Goal: Task Accomplishment & Management: Complete application form

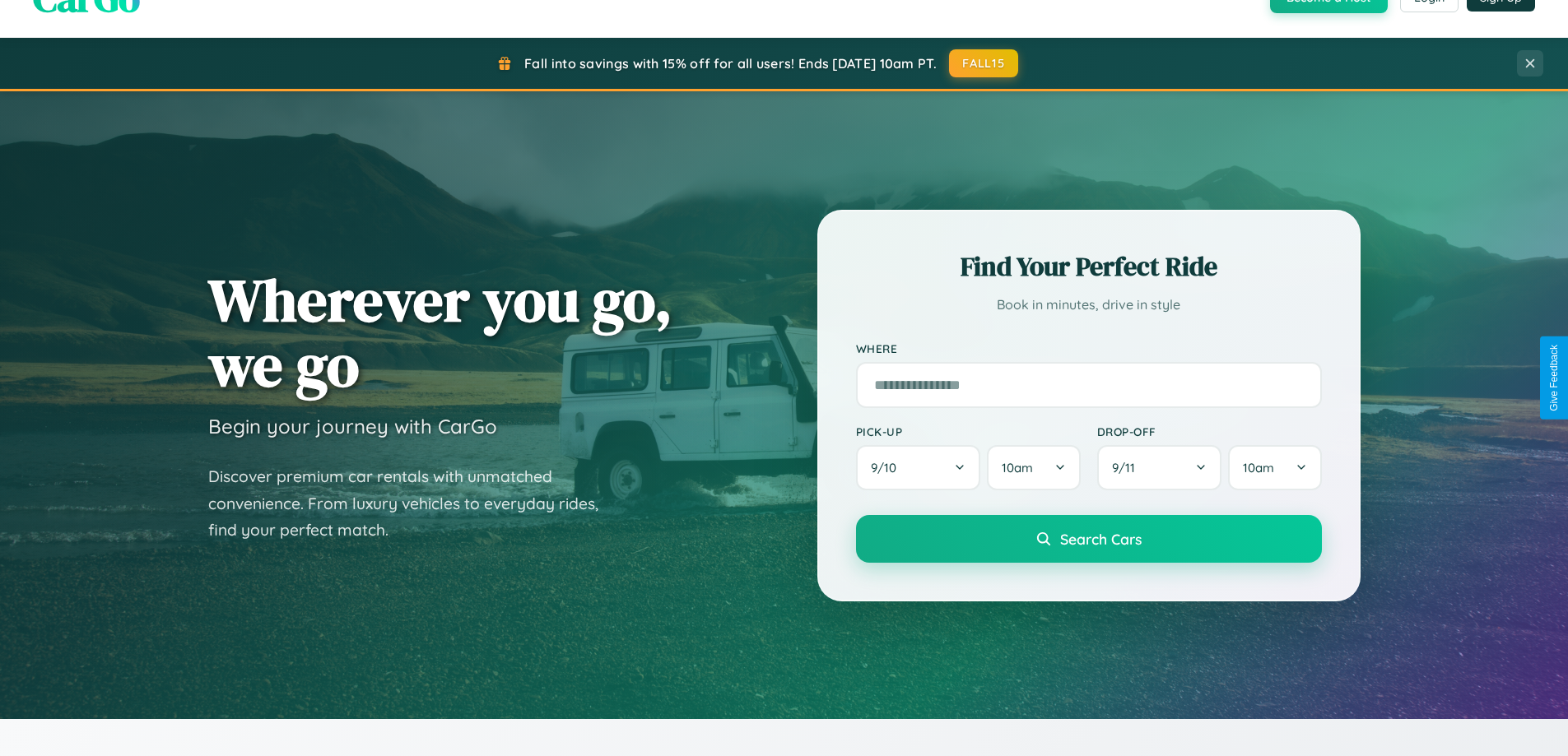
scroll to position [709, 0]
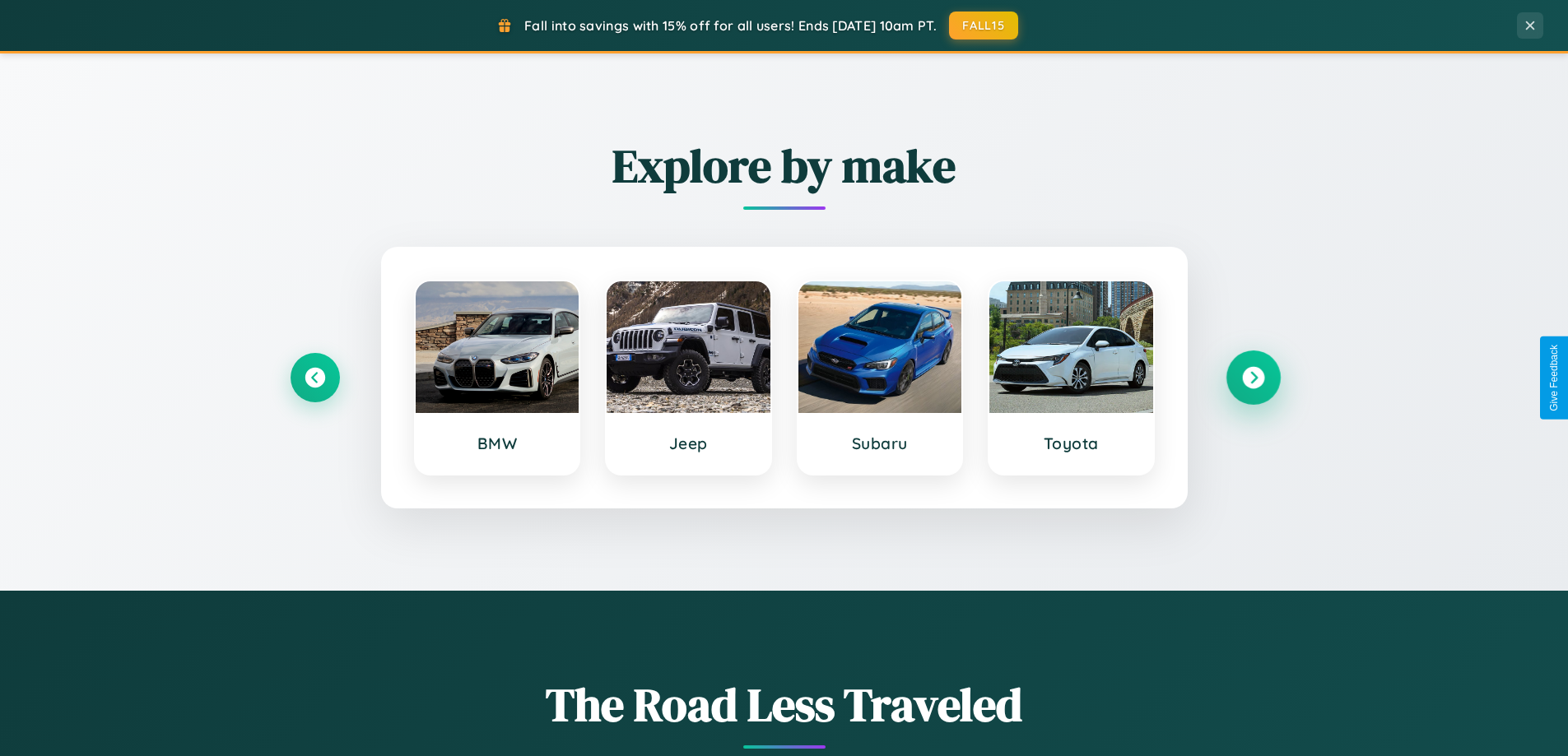
click at [1253, 378] on icon at bounding box center [1253, 378] width 22 height 22
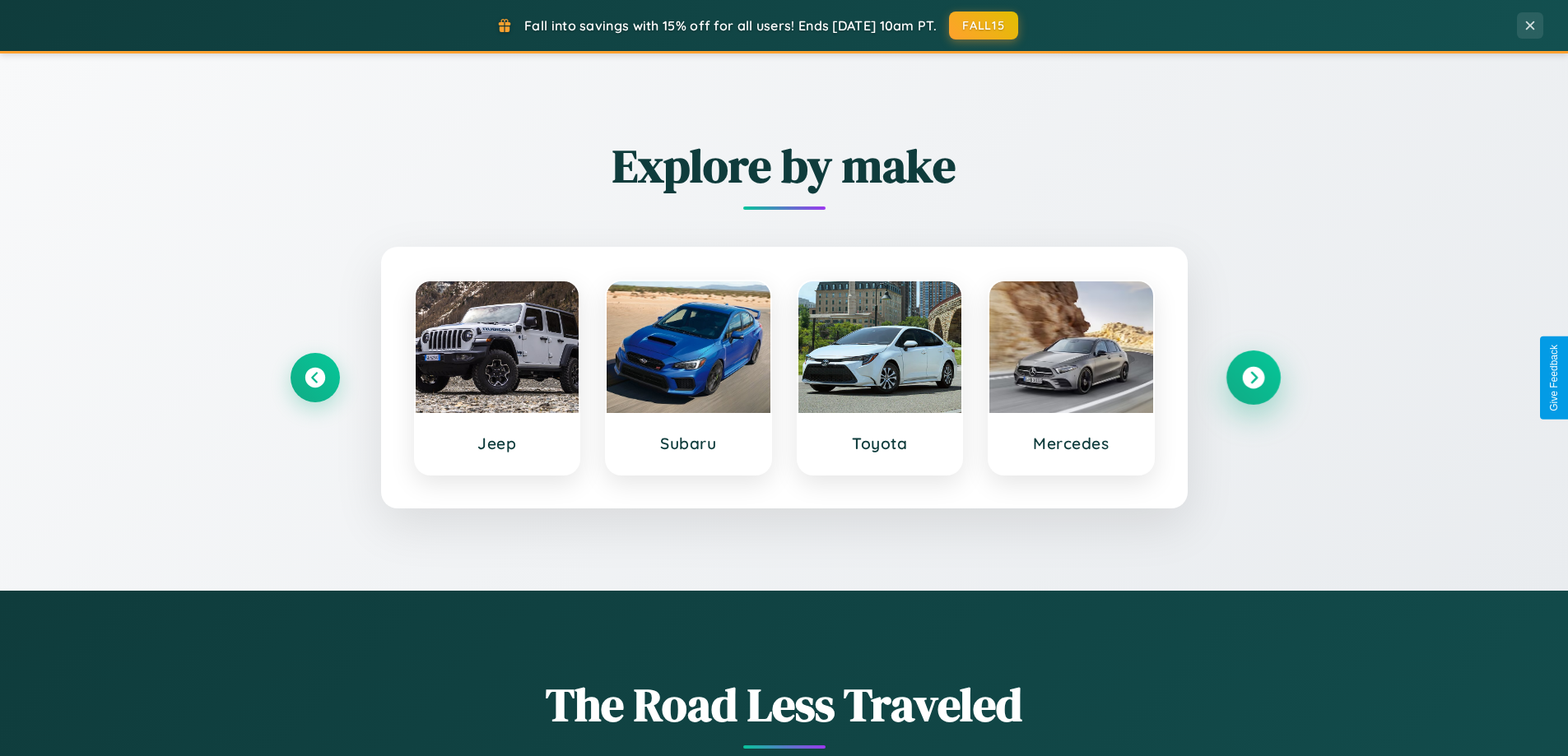
click at [1253, 378] on icon at bounding box center [1253, 378] width 22 height 22
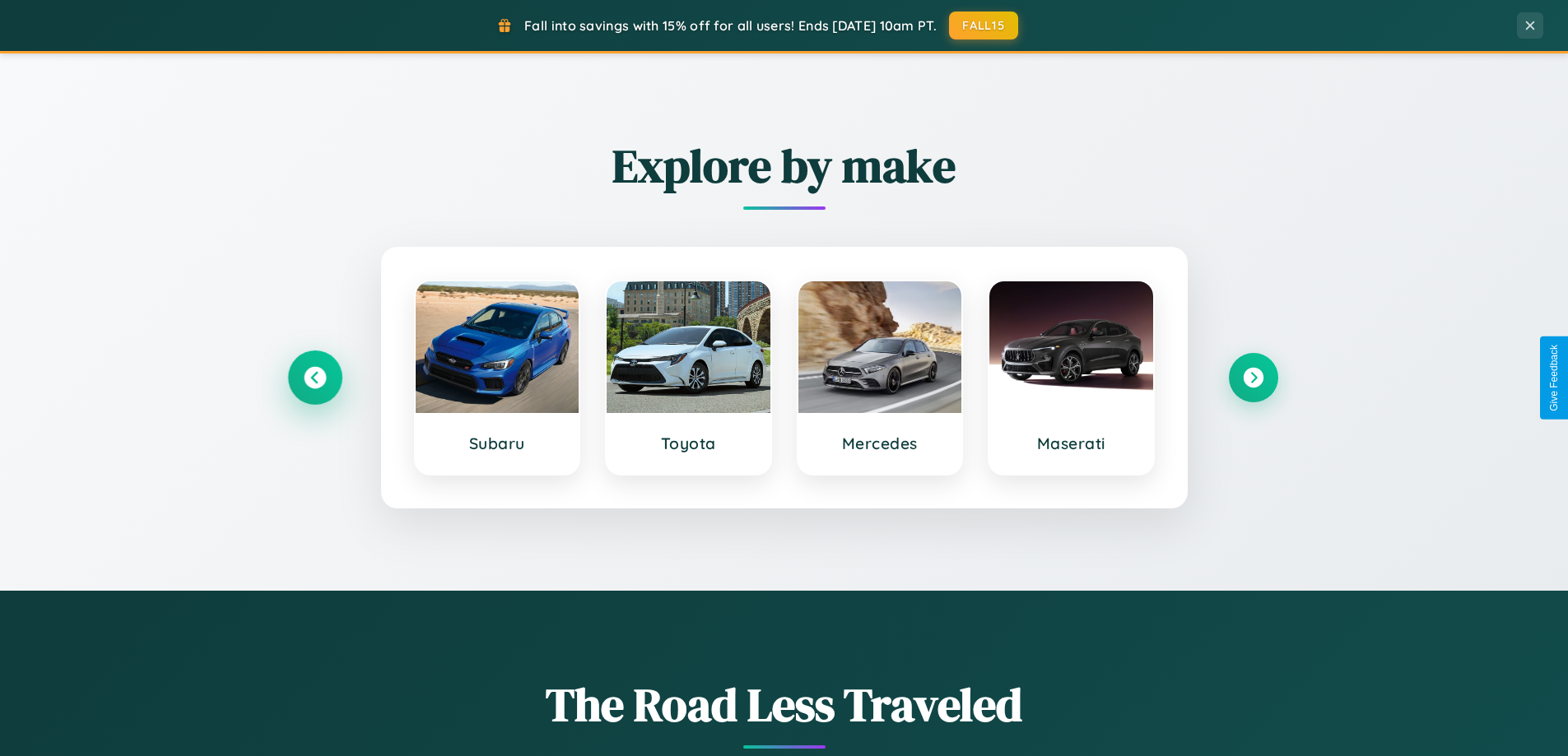
click at [314, 378] on icon at bounding box center [314, 378] width 22 height 22
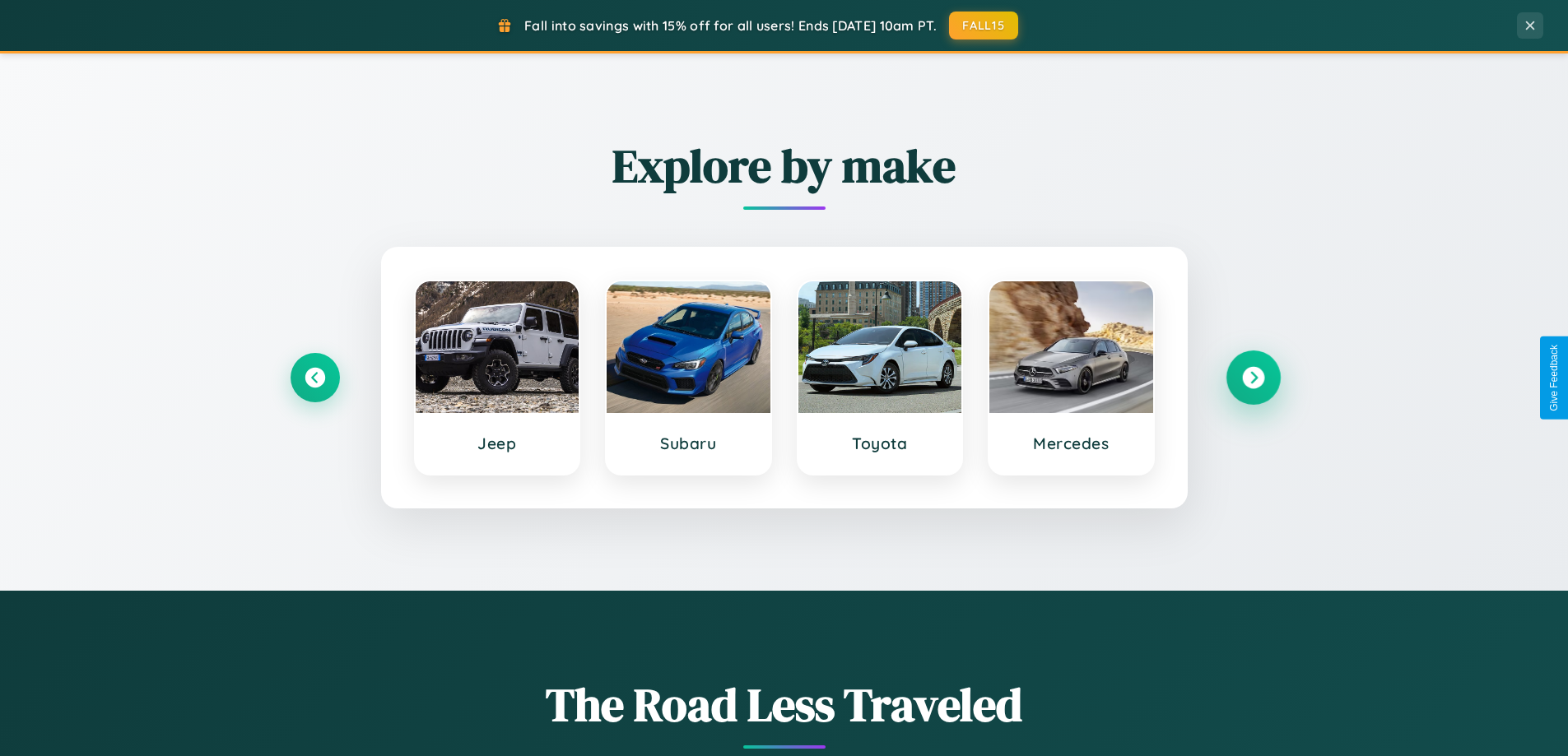
click at [1253, 378] on icon at bounding box center [1253, 378] width 22 height 22
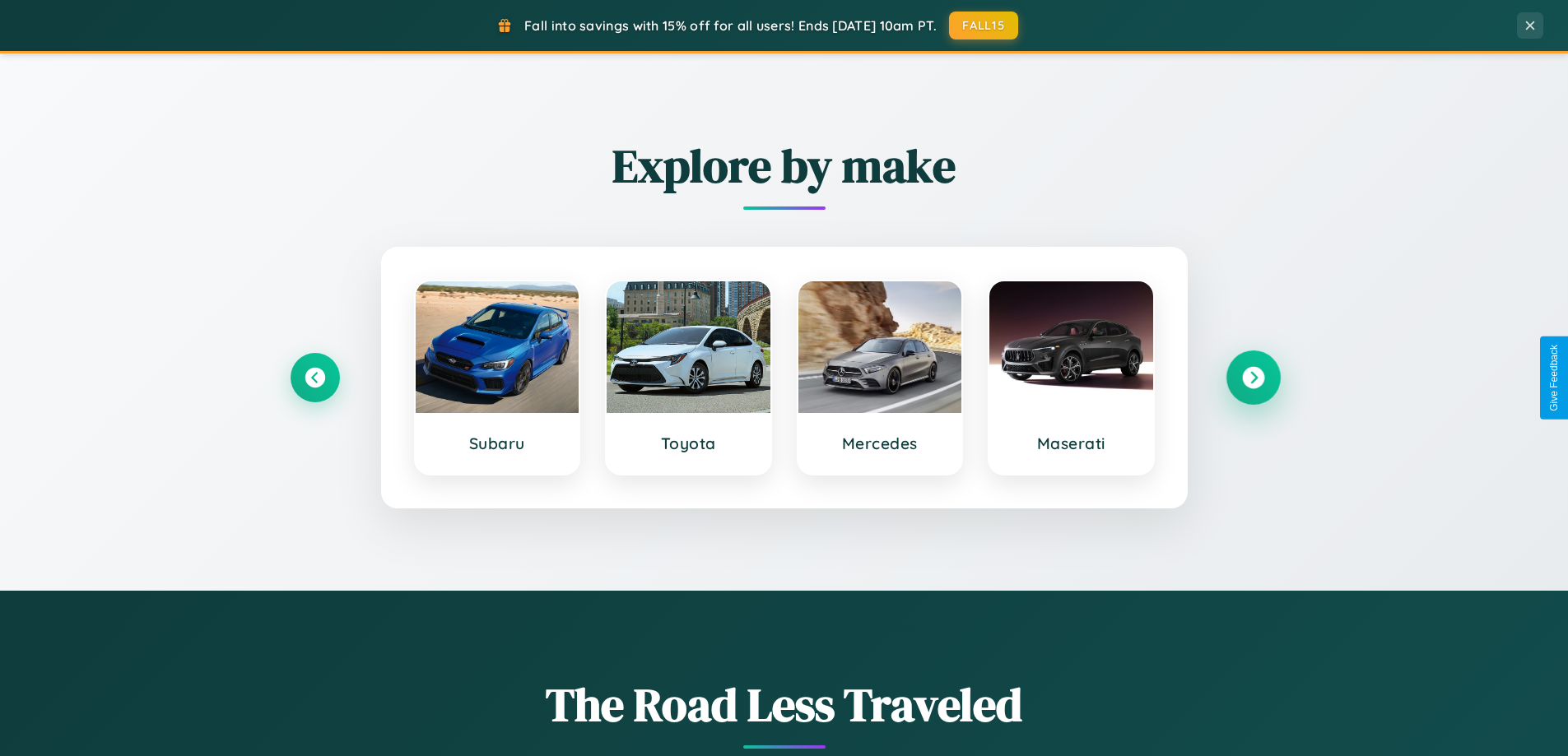
scroll to position [3167, 0]
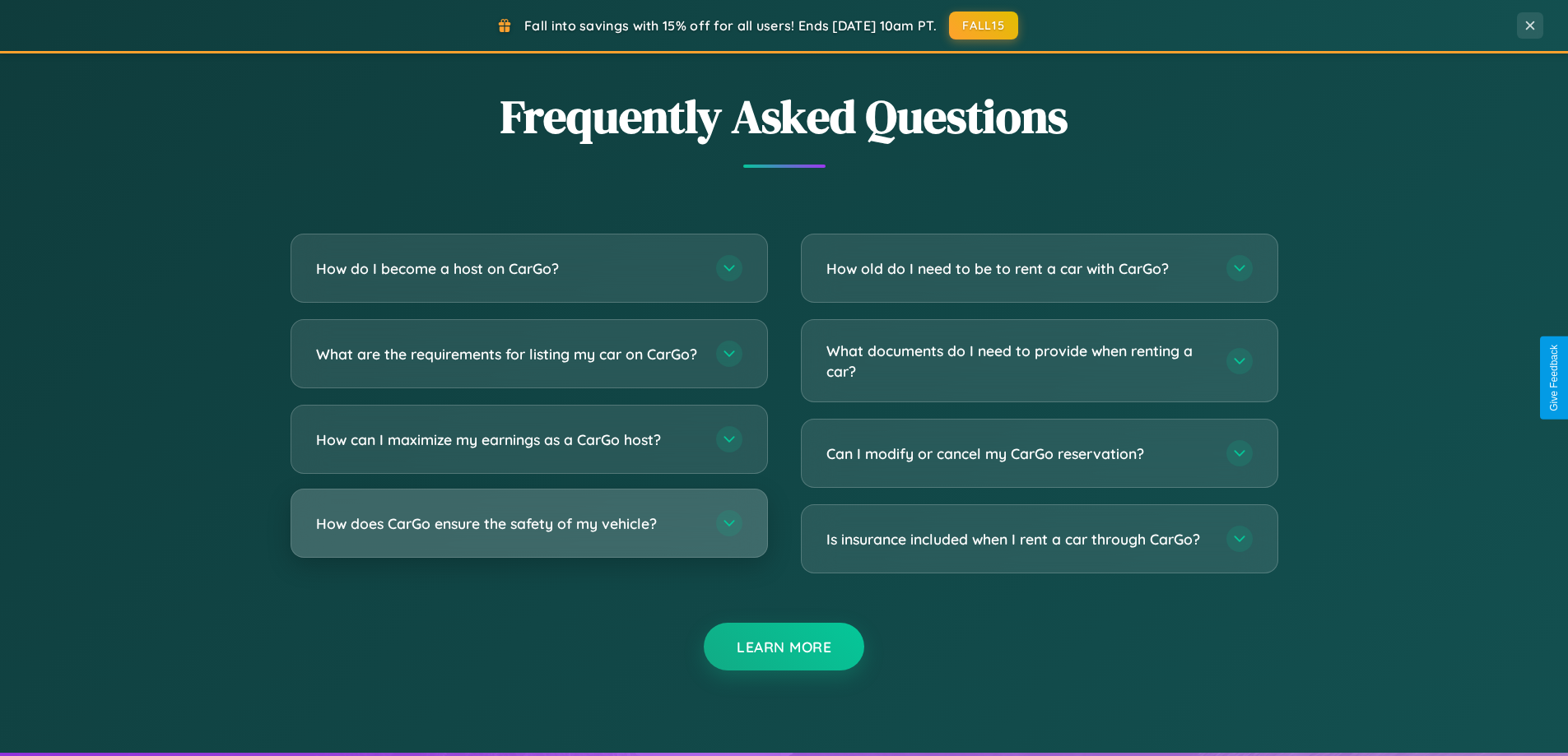
click at [529, 535] on h3 "How does CarGo ensure the safety of my vehicle?" at bounding box center [507, 523] width 384 height 20
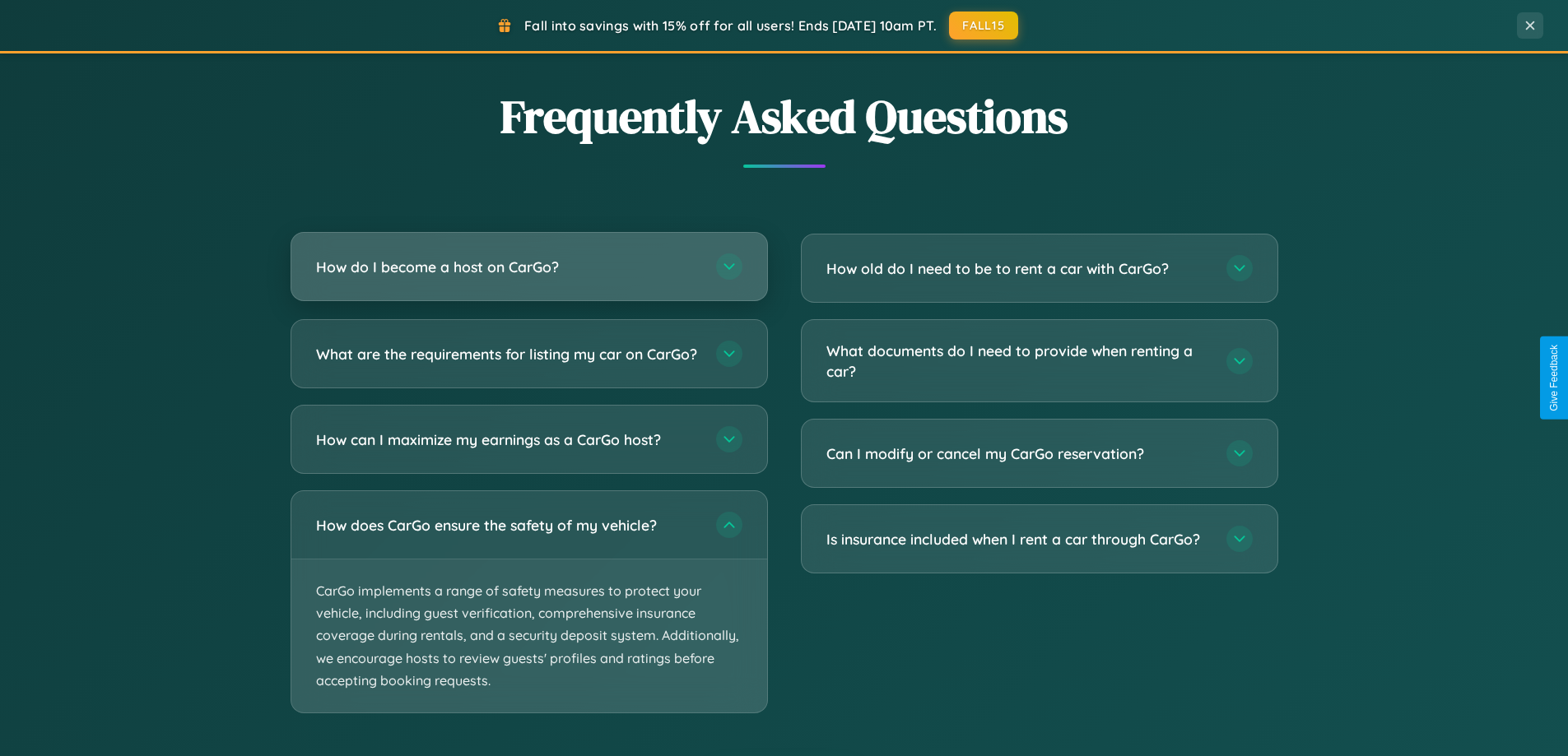
click at [529, 267] on h3 "How do I become a host on CarGo?" at bounding box center [507, 266] width 384 height 20
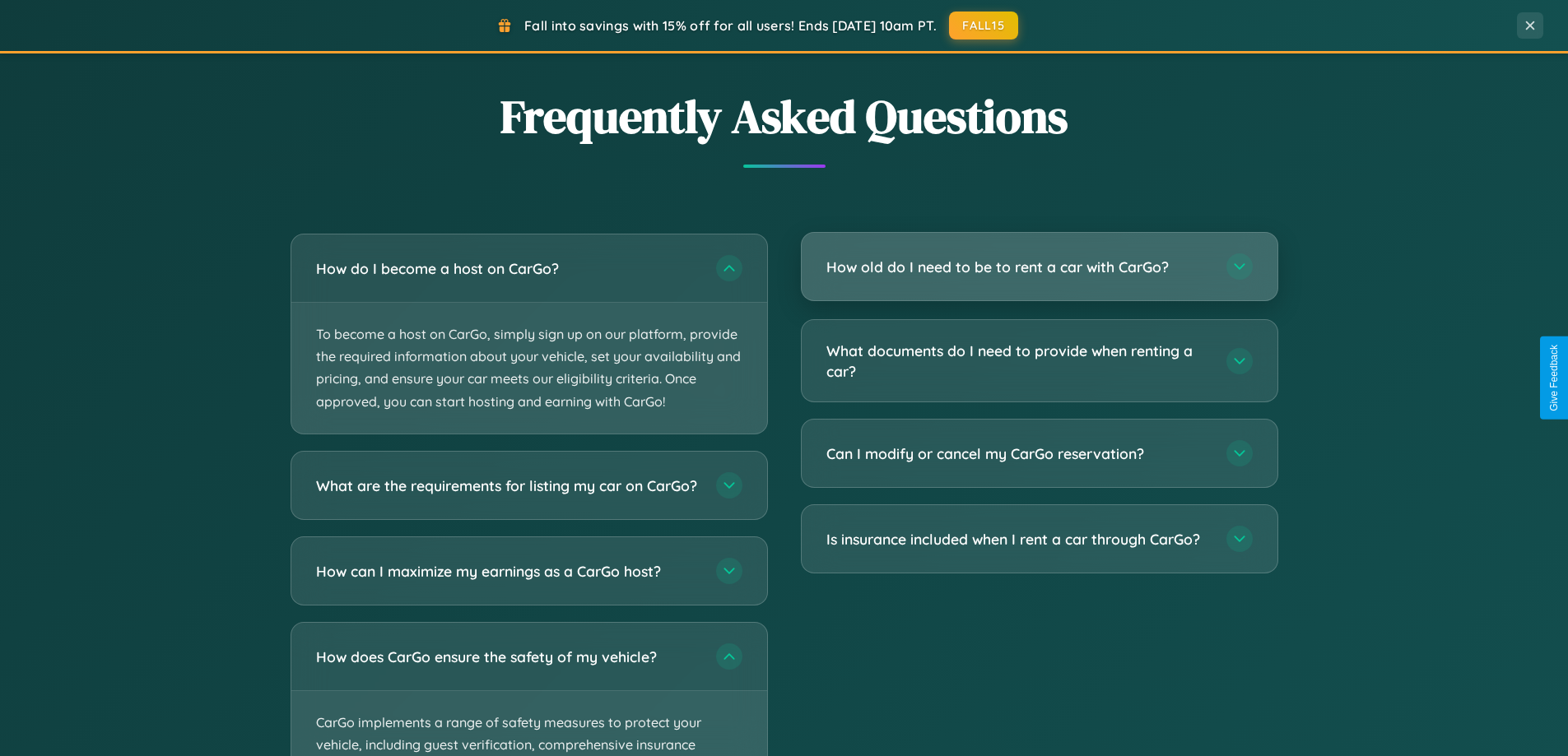
click at [1039, 267] on h3 "How old do I need to be to rent a car with CarGo?" at bounding box center [1018, 266] width 384 height 20
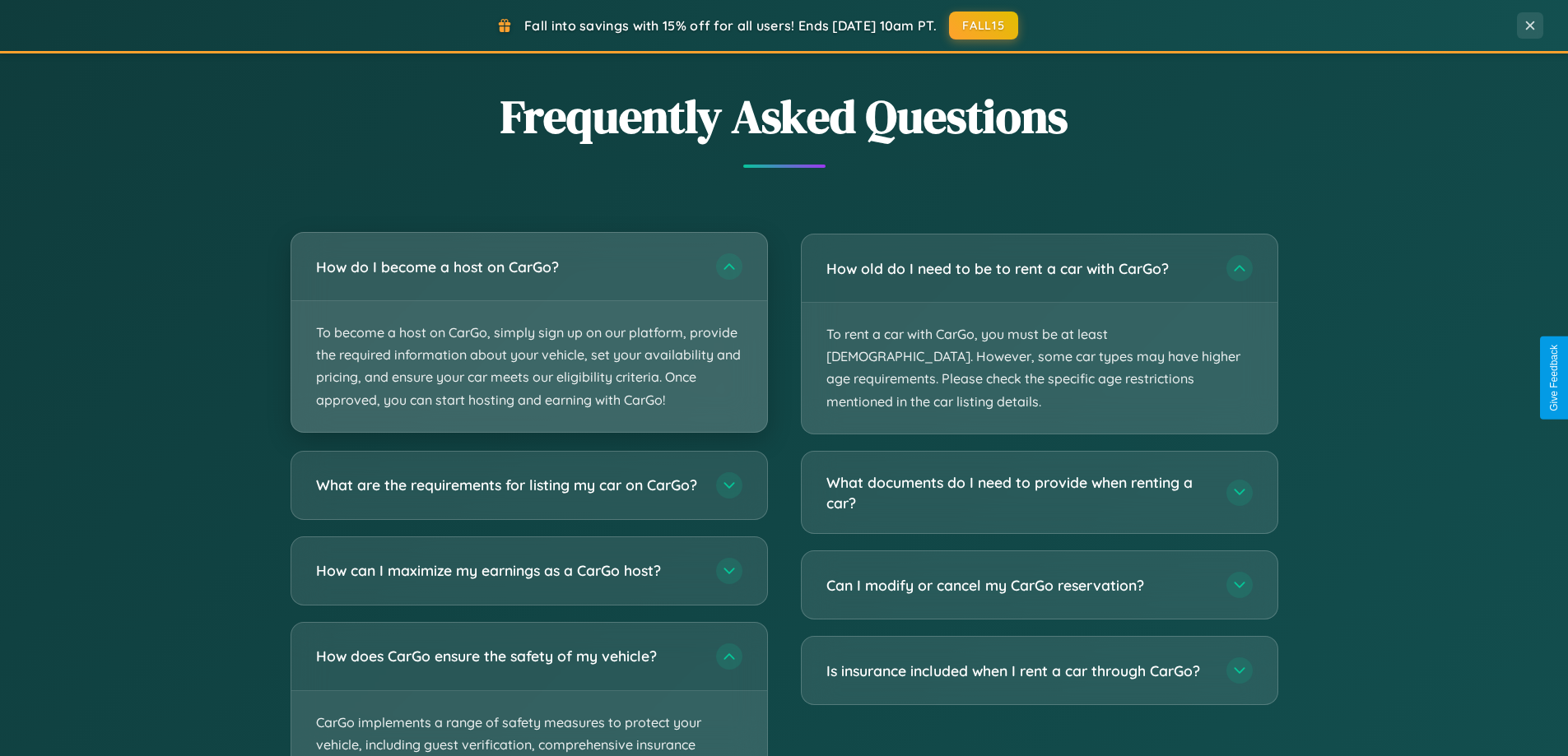
click at [529, 333] on p "To become a host on CarGo, simply sign up on our platform, provide the required…" at bounding box center [529, 366] width 476 height 131
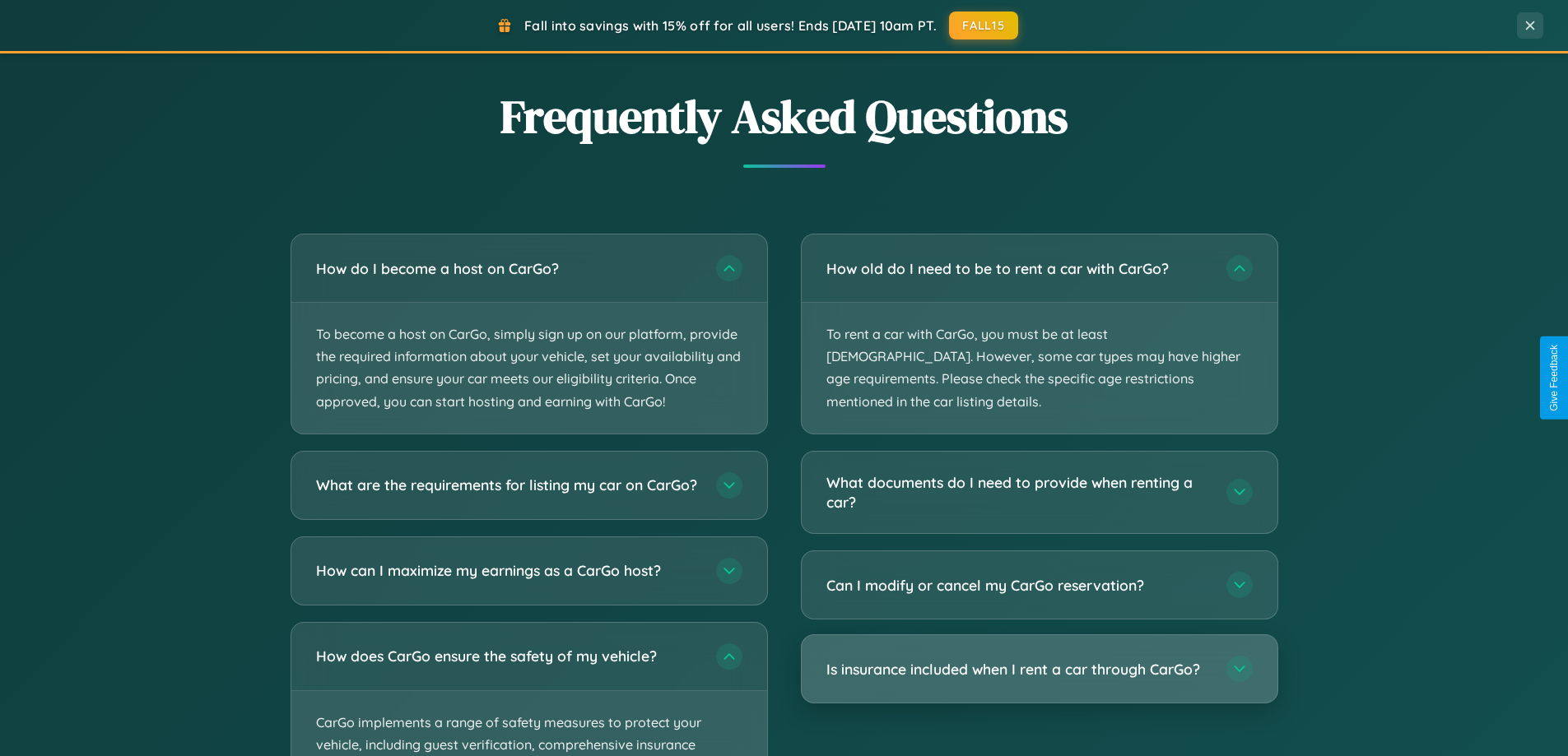
click at [1039, 659] on h3 "Is insurance included when I rent a car through CarGo?" at bounding box center [1018, 669] width 384 height 20
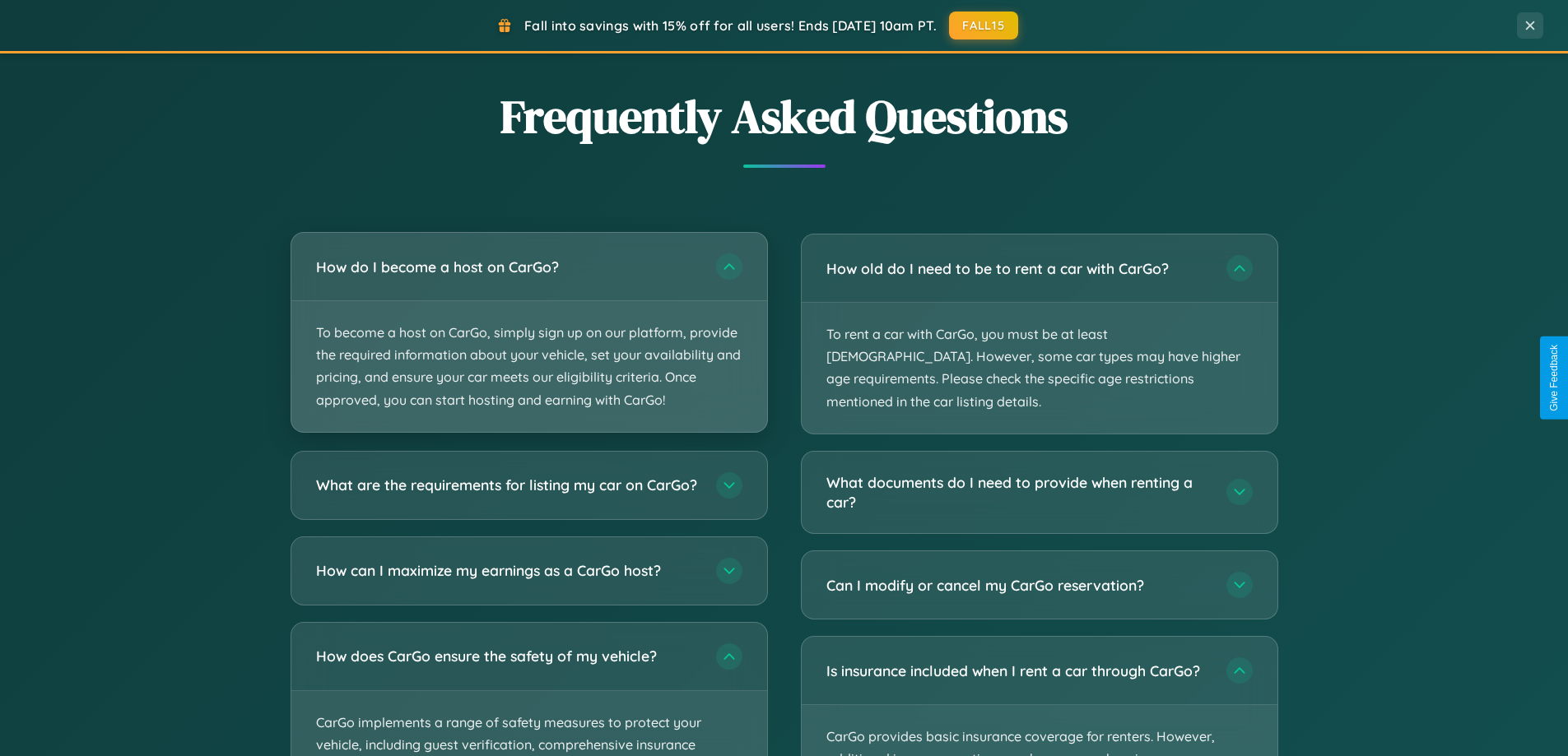
click at [529, 333] on p "To become a host on CarGo, simply sign up on our platform, provide the required…" at bounding box center [529, 366] width 476 height 131
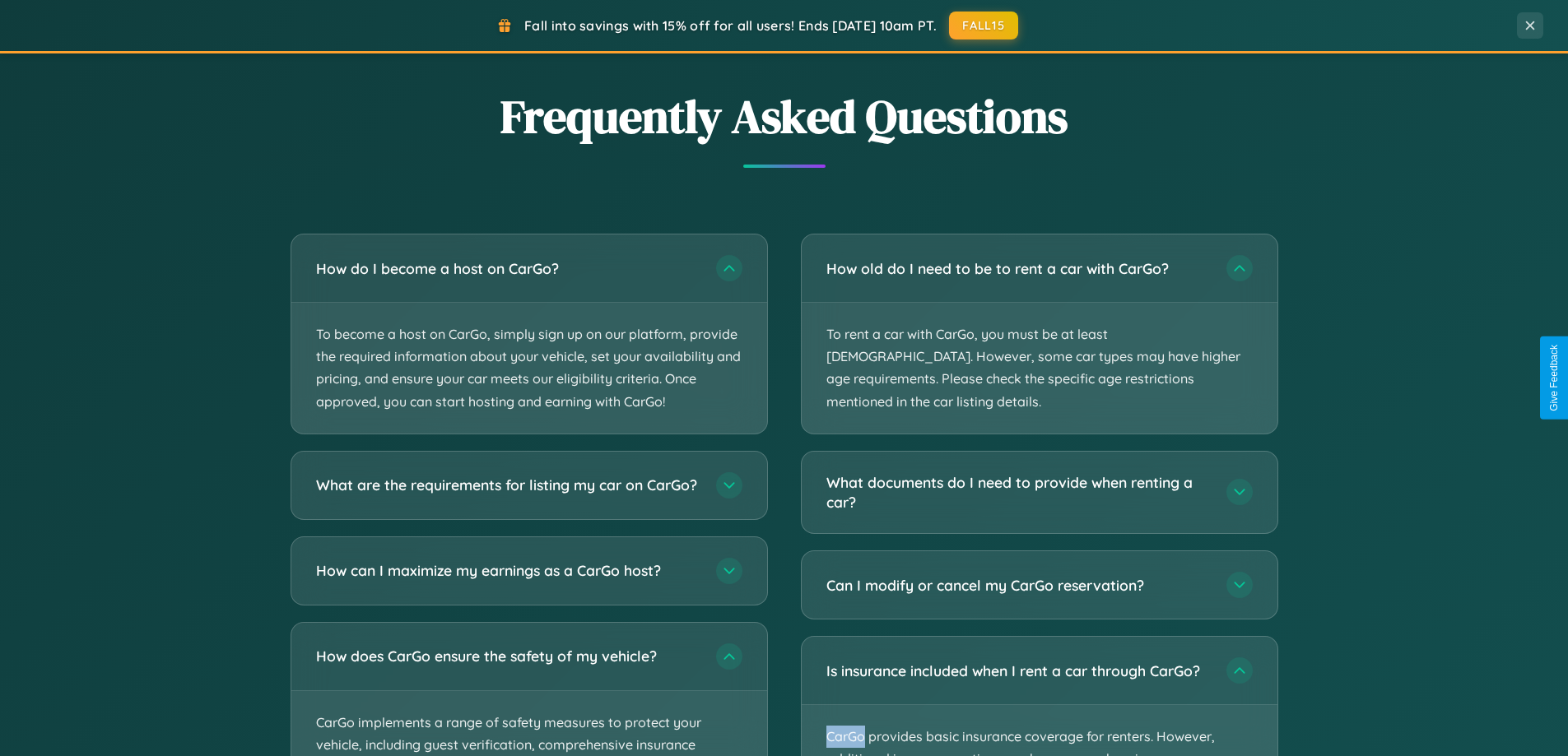
scroll to position [0, 0]
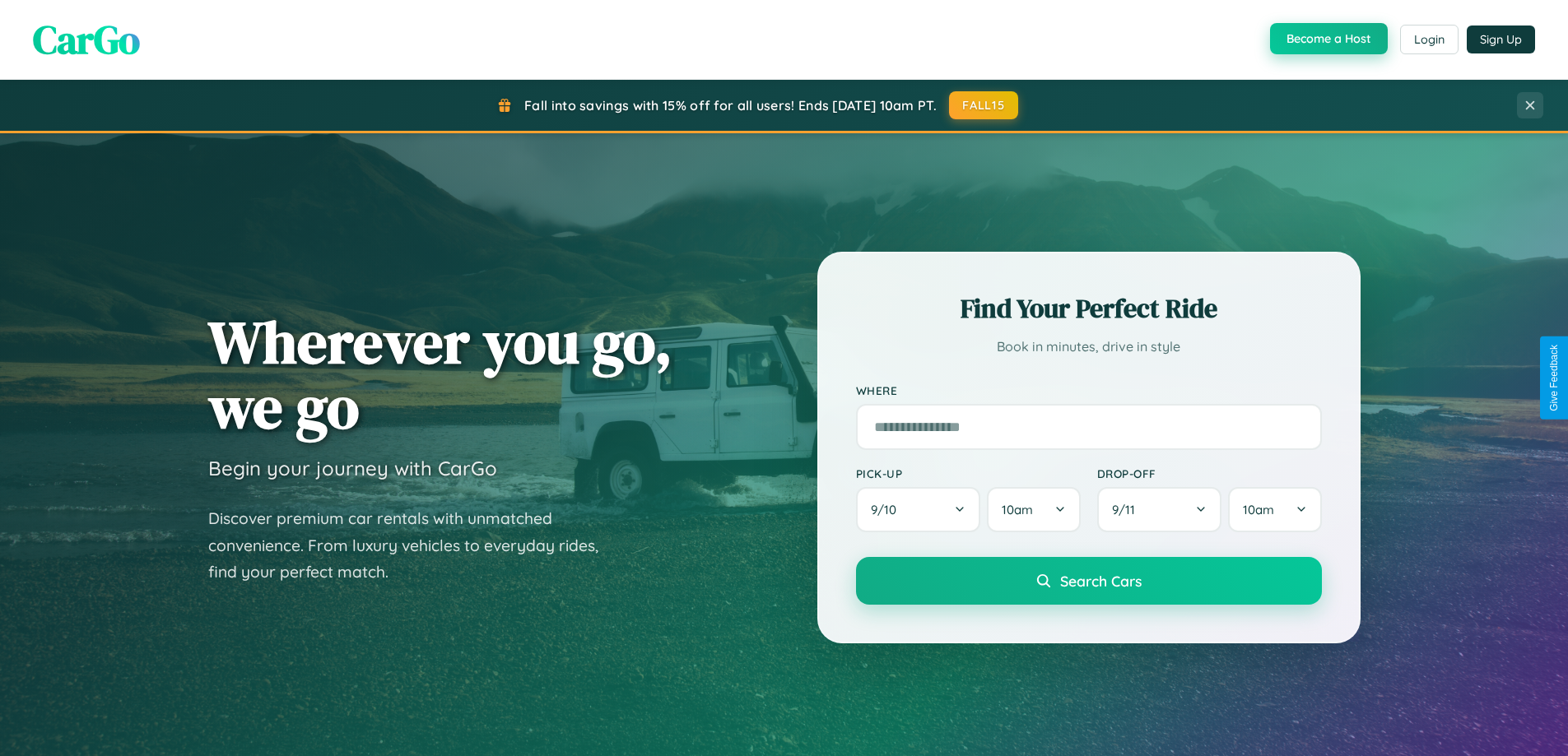
click at [1327, 40] on button "Become a Host" at bounding box center [1329, 38] width 117 height 31
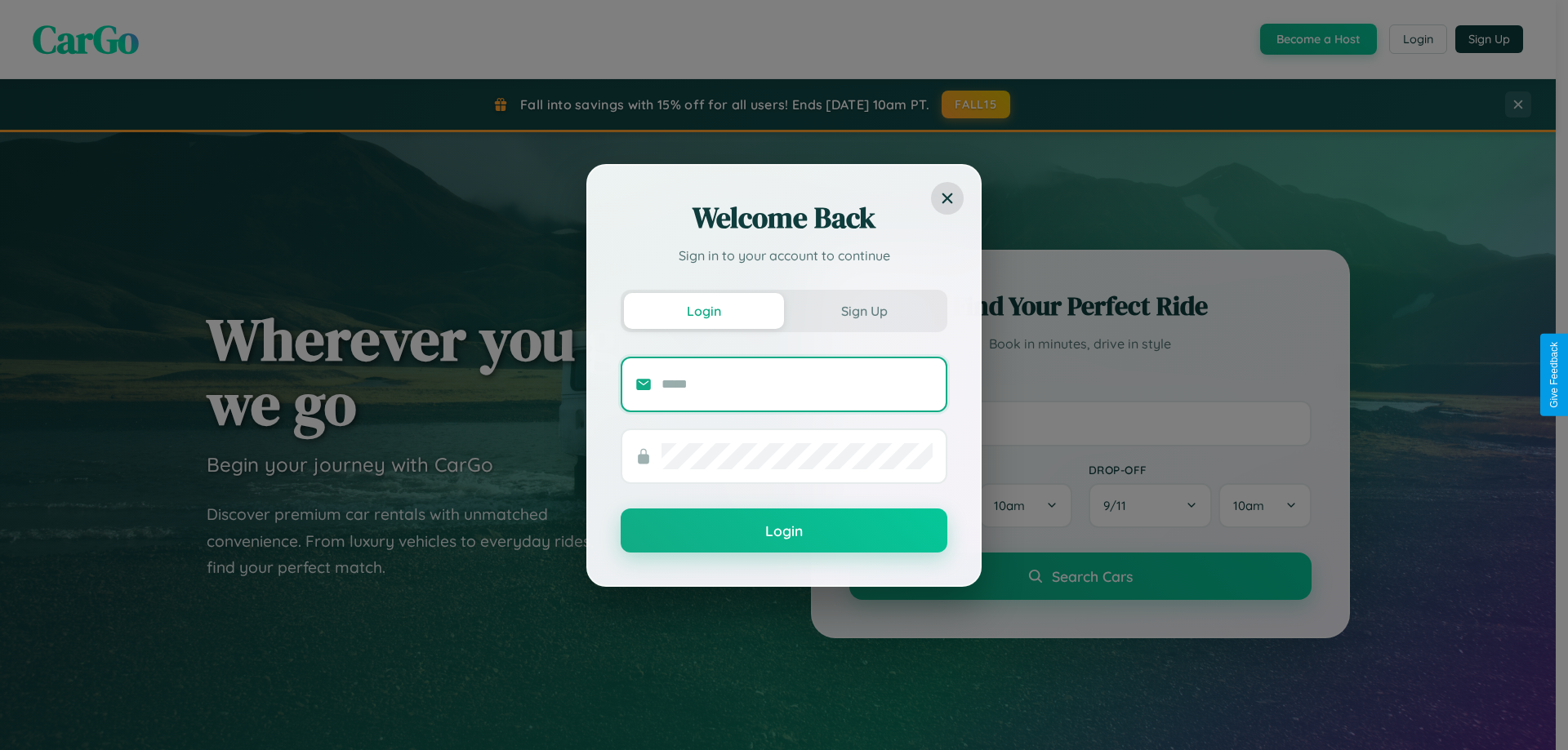
click at [798, 384] on input "text" at bounding box center [798, 385] width 271 height 26
type input "**********"
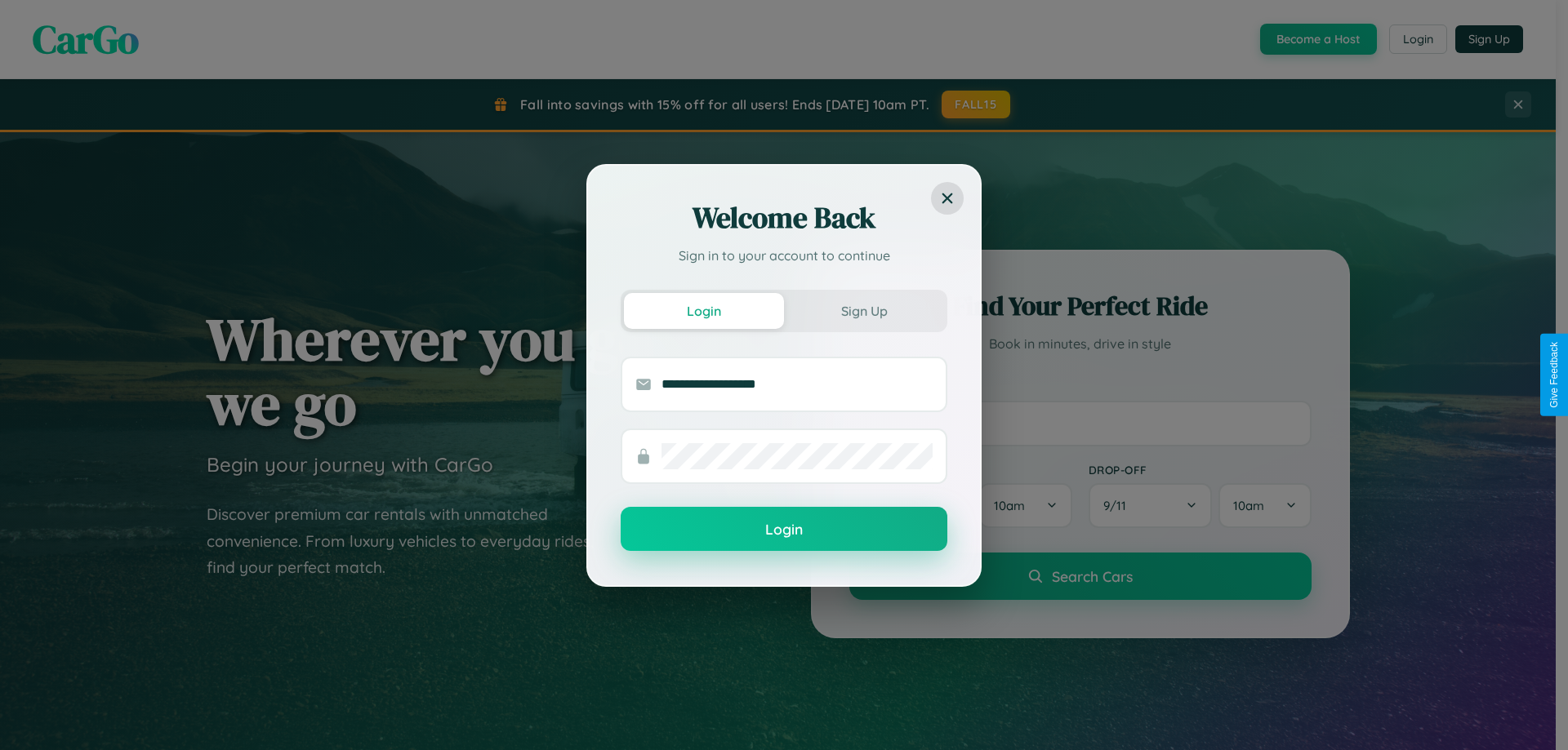
click at [784, 530] on button "Login" at bounding box center [784, 529] width 327 height 44
